Goal: Information Seeking & Learning: Learn about a topic

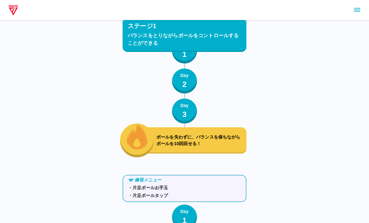
scroll to position [552, 0]
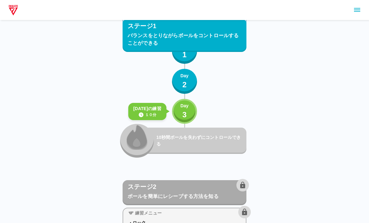
click at [184, 102] on button "Day 3" at bounding box center [184, 111] width 25 height 25
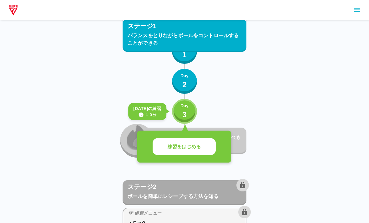
click at [200, 138] on button "練習をはじめる" at bounding box center [183, 146] width 63 height 17
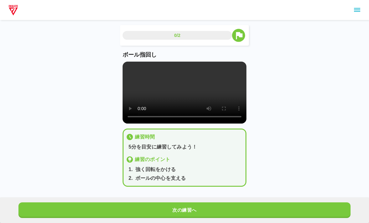
click at [189, 91] on video at bounding box center [184, 93] width 124 height 62
click at [188, 96] on video at bounding box center [184, 93] width 124 height 62
click at [183, 99] on video at bounding box center [184, 93] width 124 height 62
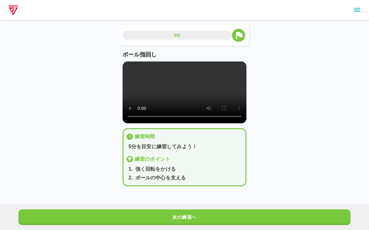
click at [127, 66] on video at bounding box center [184, 93] width 124 height 62
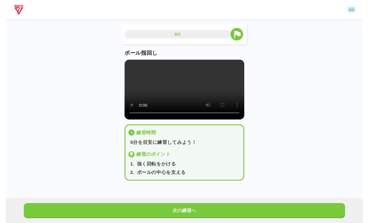
scroll to position [7, 0]
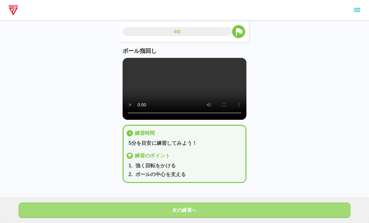
click at [148, 203] on button "次の練習へ" at bounding box center [184, 210] width 332 height 16
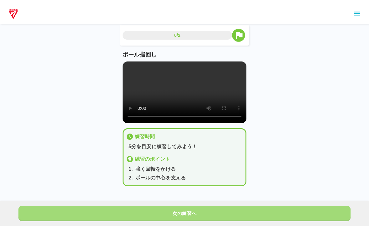
scroll to position [0, 0]
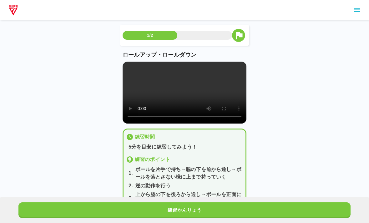
click at [181, 96] on video at bounding box center [184, 93] width 124 height 62
click at [181, 93] on video at bounding box center [184, 93] width 124 height 62
click at [175, 96] on video at bounding box center [184, 93] width 124 height 62
click at [181, 94] on video at bounding box center [184, 93] width 124 height 62
click at [184, 93] on video at bounding box center [184, 93] width 124 height 62
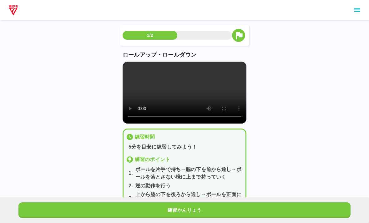
click at [184, 93] on video at bounding box center [184, 93] width 124 height 62
click at [183, 106] on video at bounding box center [184, 93] width 124 height 62
click at [140, 82] on video at bounding box center [184, 93] width 124 height 62
click at [124, 65] on video at bounding box center [184, 93] width 124 height 62
click at [126, 65] on video at bounding box center [184, 93] width 124 height 62
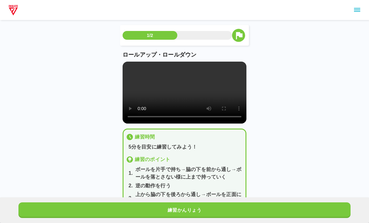
click at [127, 60] on div "ロールアップ・ロールダウン" at bounding box center [184, 87] width 124 height 73
click at [127, 69] on video at bounding box center [184, 93] width 124 height 62
click at [132, 87] on video at bounding box center [184, 93] width 124 height 62
click at [131, 62] on video at bounding box center [184, 93] width 124 height 62
click at [129, 67] on video at bounding box center [184, 93] width 124 height 62
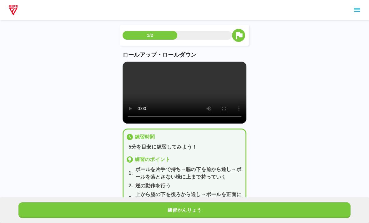
click at [125, 66] on video at bounding box center [184, 93] width 124 height 62
click at [119, 67] on main "1/2 ロールアップ・ロールダウン 練習時間 5分を目安に練習してみよう！ 練習のポイント 1 . ボールを片手で持ち→脇の下を前から通し→ボールを落とさない…" at bounding box center [184, 122] width 139 height 195
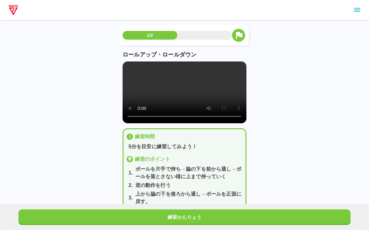
click at [124, 70] on video at bounding box center [184, 93] width 124 height 62
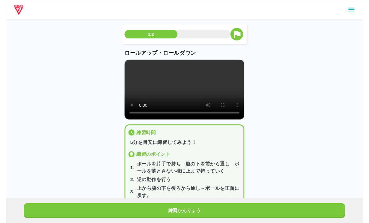
scroll to position [7, 0]
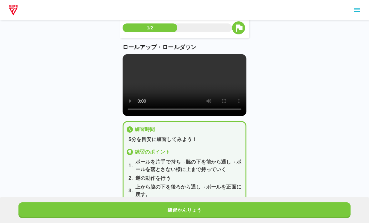
click at [175, 205] on button "練習かんりょう" at bounding box center [184, 210] width 332 height 16
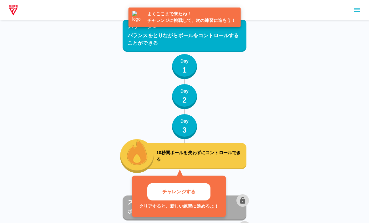
scroll to position [584, 0]
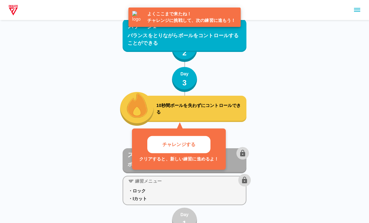
click at [187, 142] on p "チャレンジする" at bounding box center [178, 144] width 33 height 7
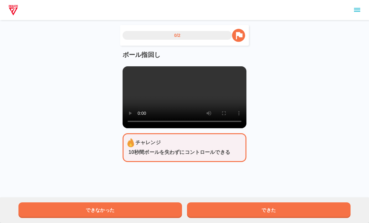
click at [184, 104] on video at bounding box center [184, 97] width 124 height 62
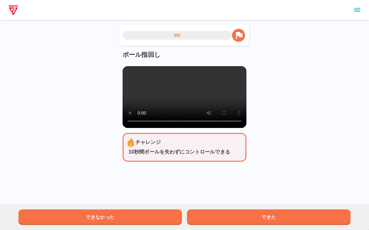
click at [125, 68] on video at bounding box center [184, 97] width 124 height 62
